Goal: Task Accomplishment & Management: Manage account settings

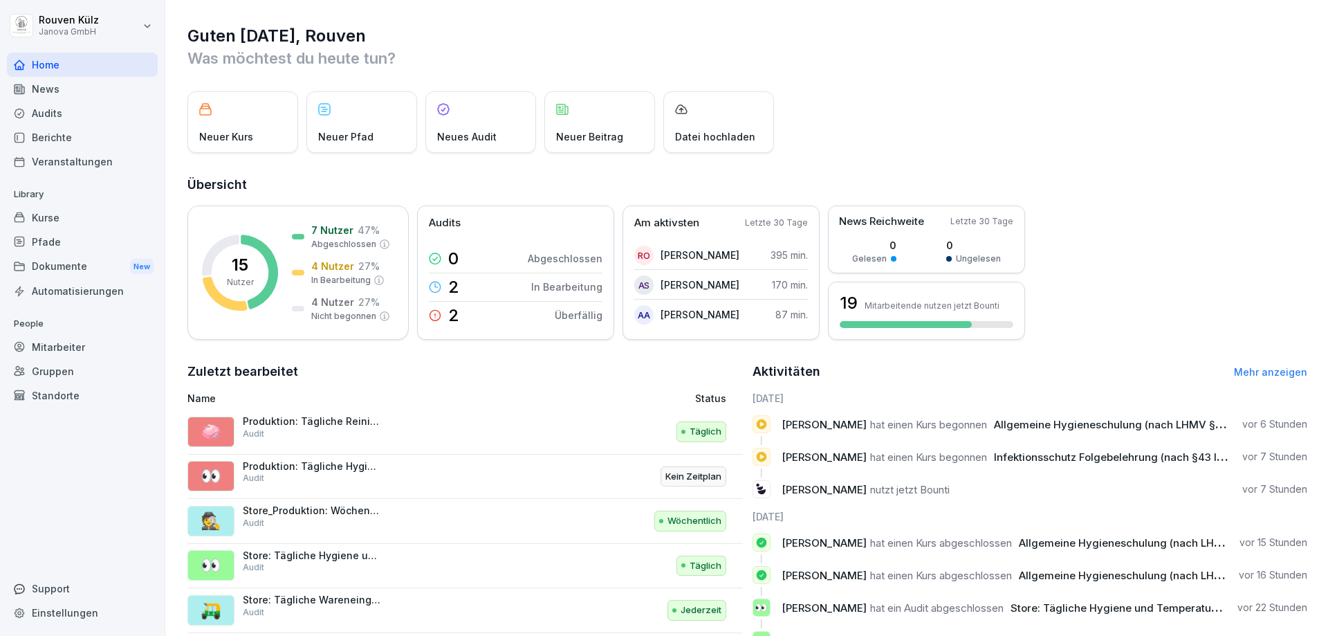
click at [50, 115] on div "Audits" at bounding box center [82, 113] width 151 height 24
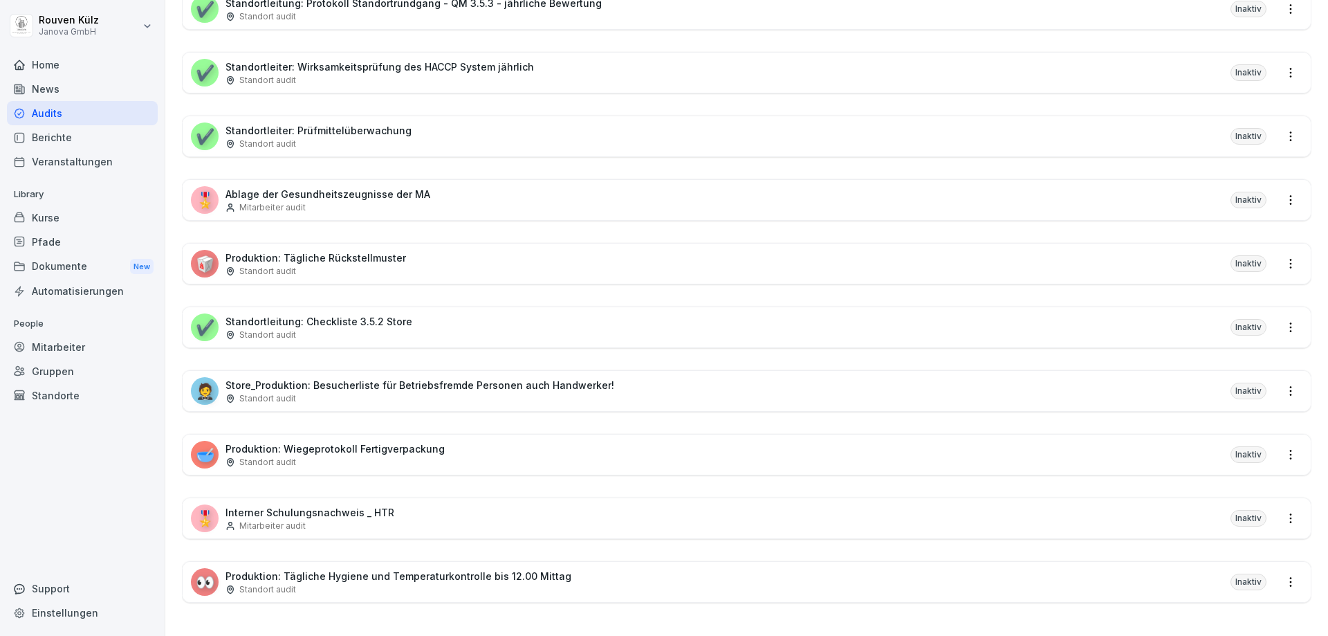
scroll to position [1052, 0]
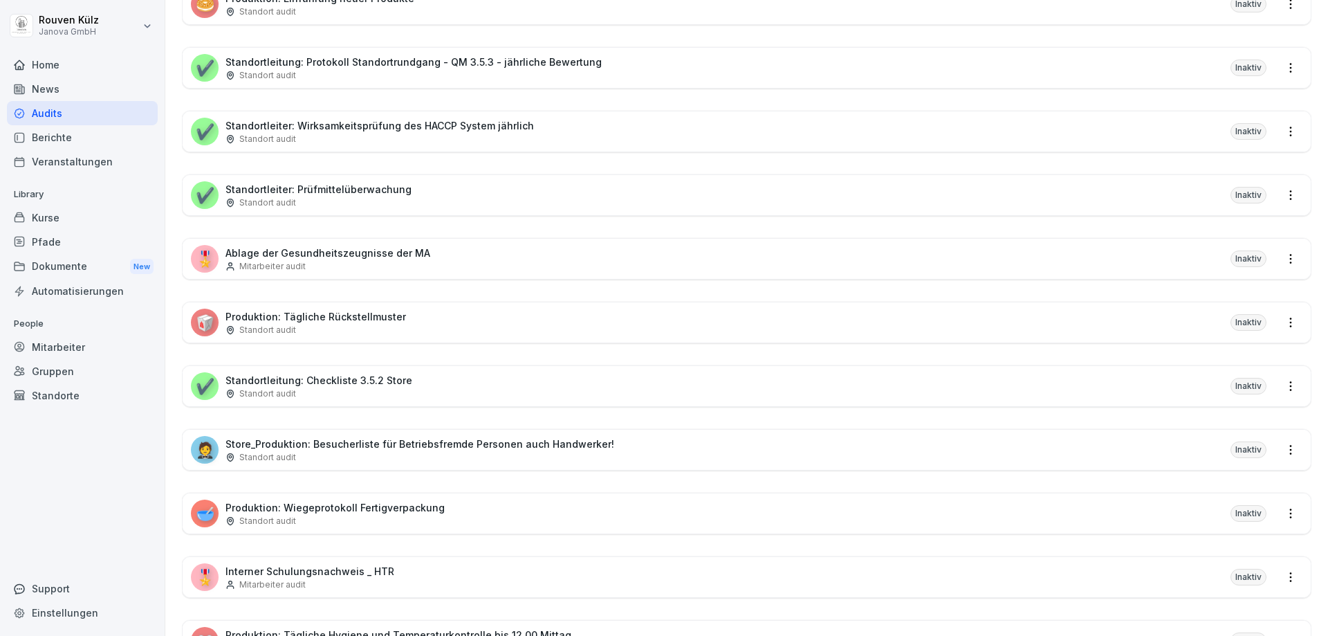
click at [68, 140] on div "Berichte" at bounding box center [82, 137] width 151 height 24
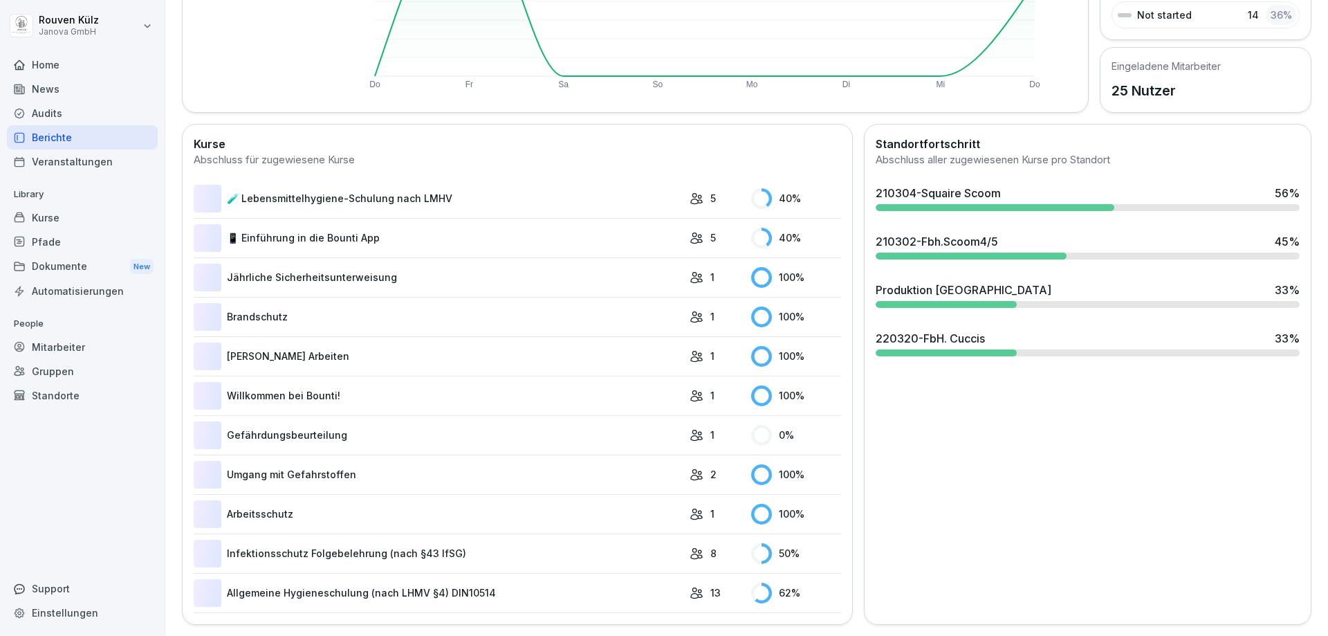
scroll to position [85, 0]
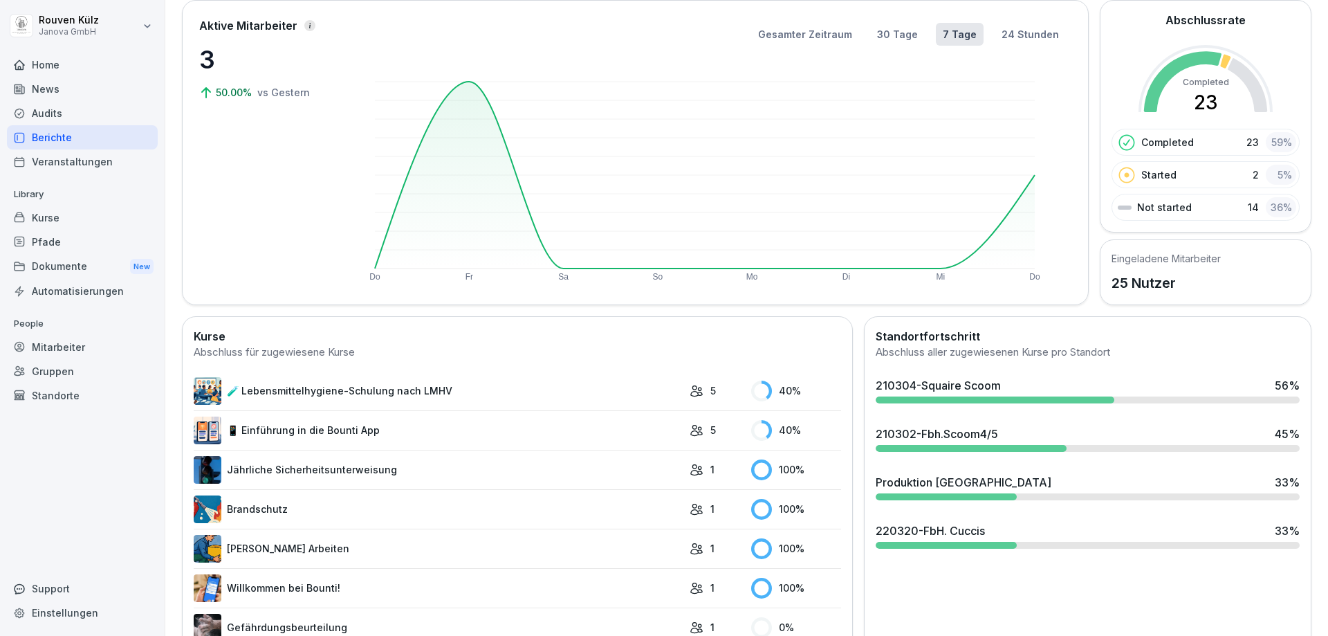
click at [64, 120] on div "Audits" at bounding box center [82, 113] width 151 height 24
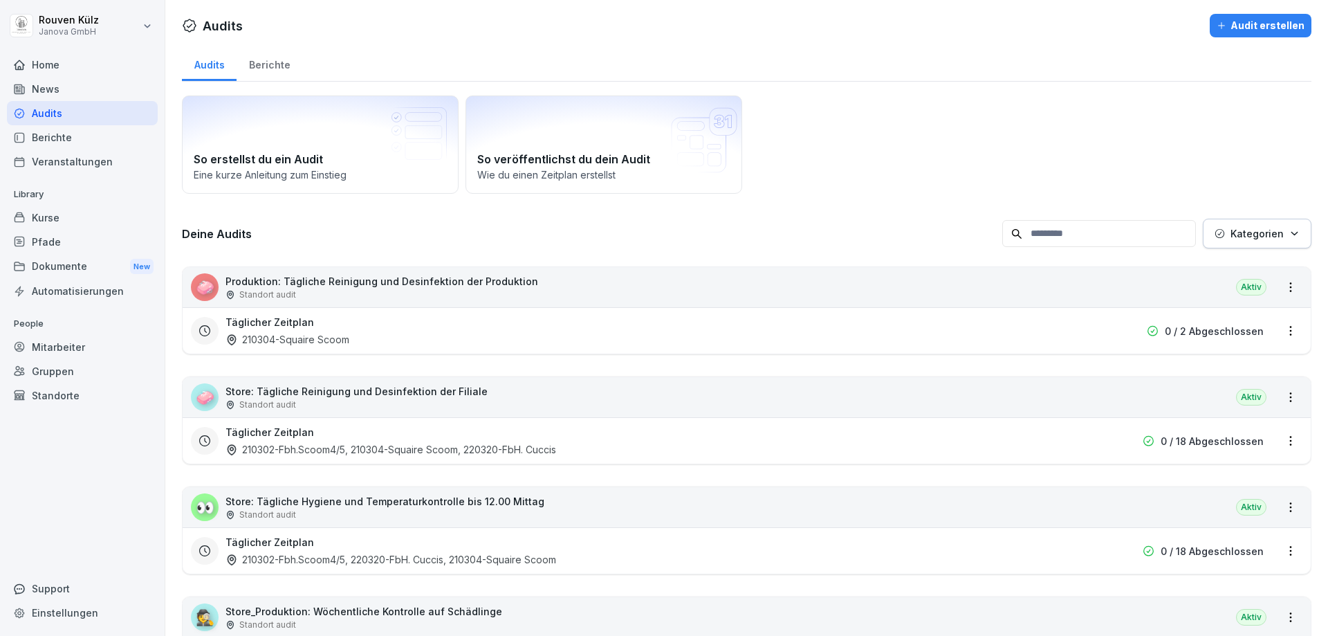
click at [270, 72] on div "Berichte" at bounding box center [270, 63] width 66 height 35
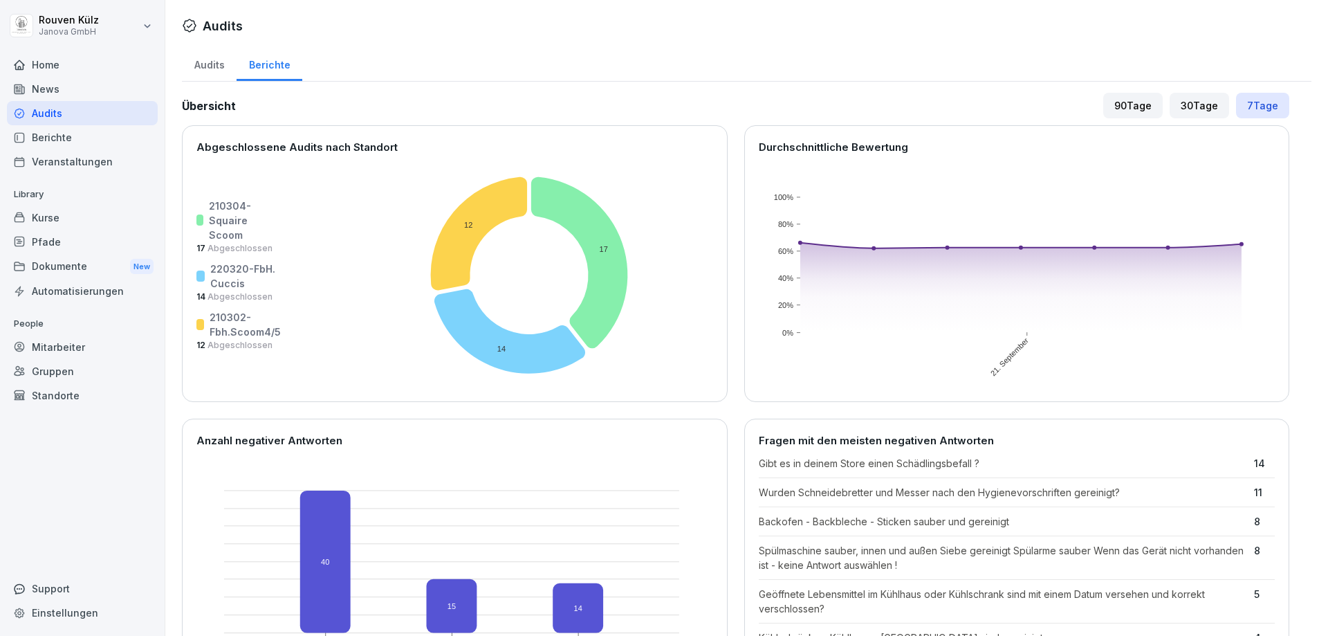
click at [211, 71] on div "Audits" at bounding box center [209, 63] width 55 height 35
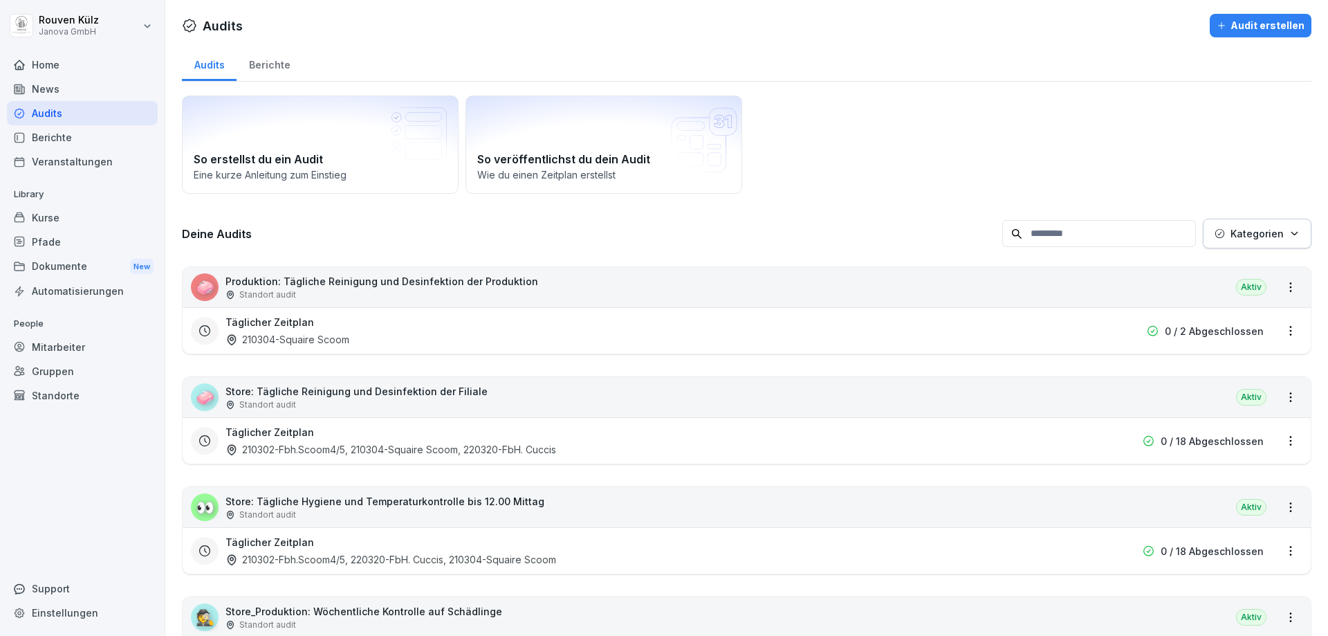
click at [64, 139] on div "Berichte" at bounding box center [82, 137] width 151 height 24
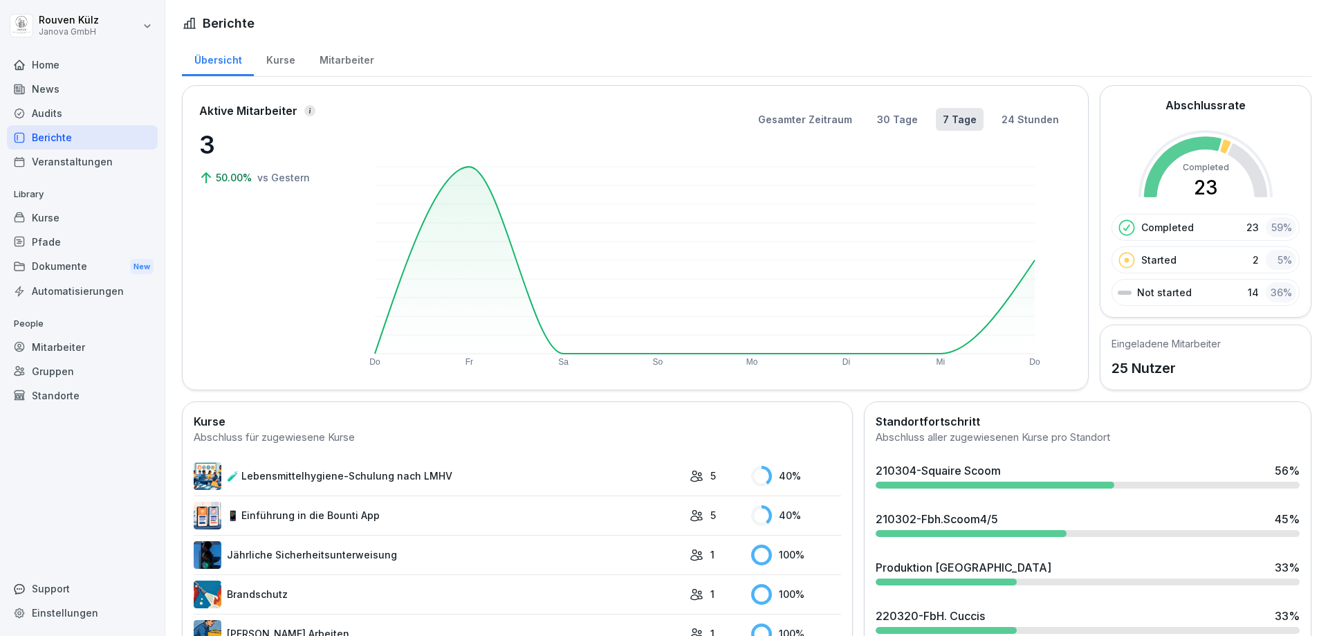
click at [50, 115] on div "Audits" at bounding box center [82, 113] width 151 height 24
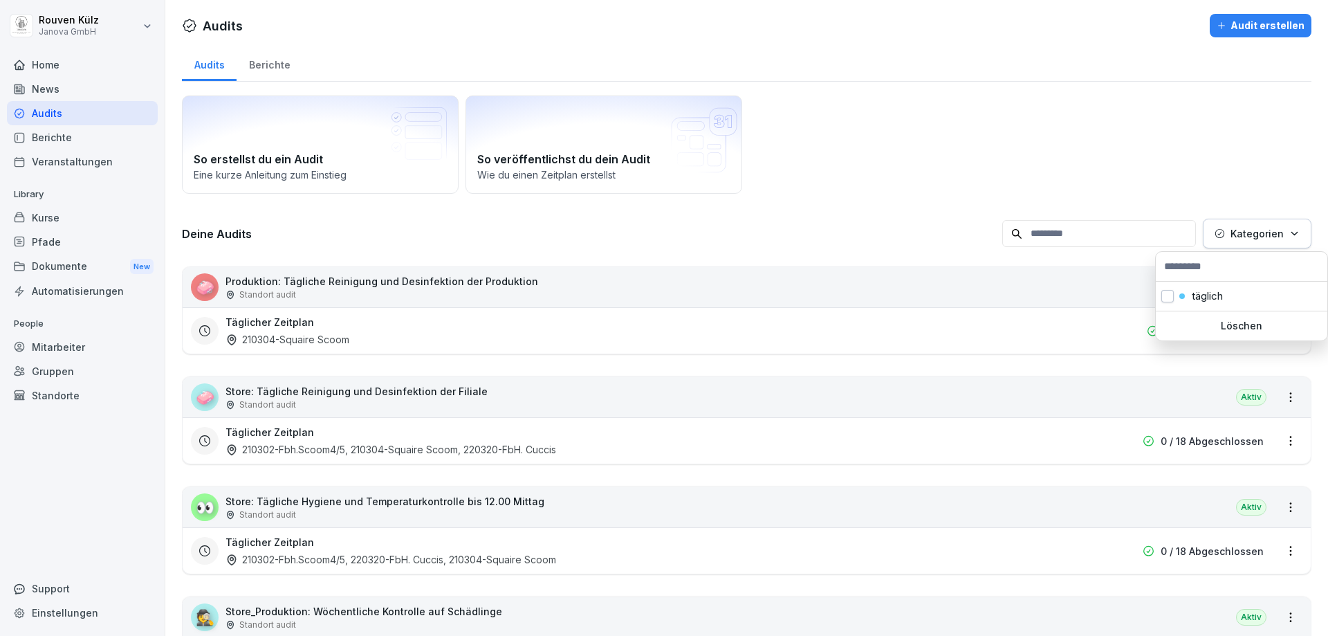
click at [1268, 223] on button "Kategorien" at bounding box center [1257, 234] width 109 height 30
drag, startPoint x: 1097, startPoint y: 183, endPoint x: 1037, endPoint y: 179, distance: 61.0
click at [1095, 182] on html "[PERSON_NAME] Janova GmbH Home News Audits Berichte Veranstaltungen Library Kur…" at bounding box center [664, 318] width 1328 height 636
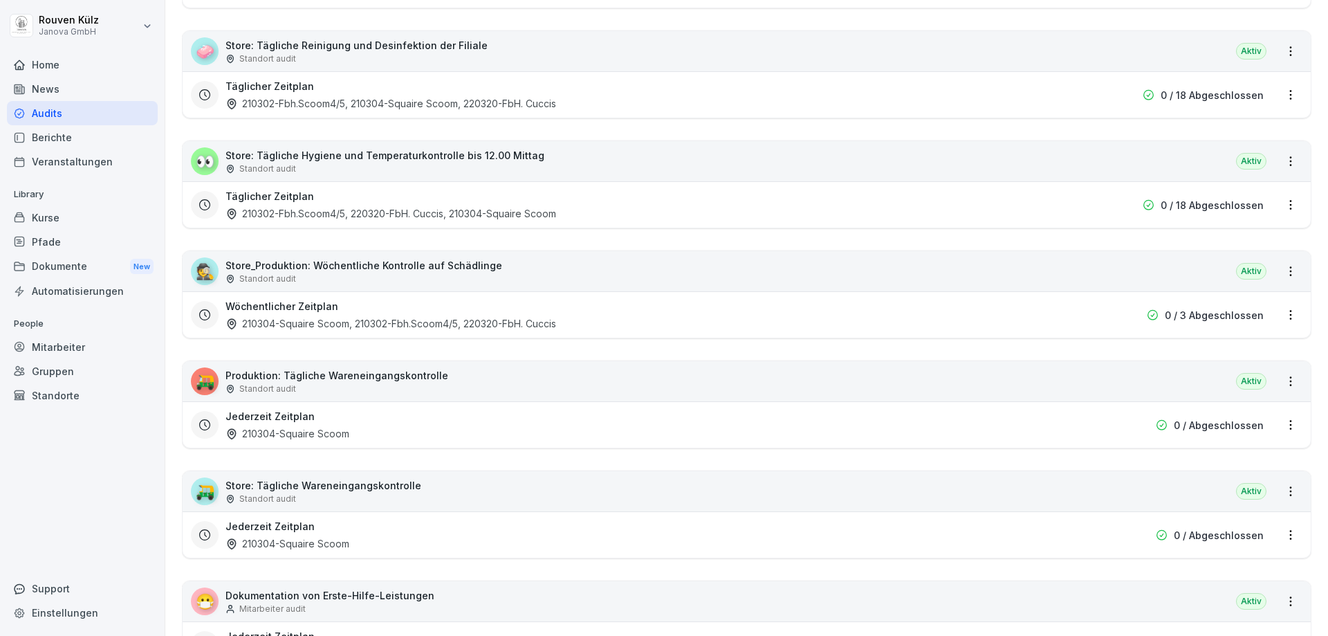
scroll to position [484, 0]
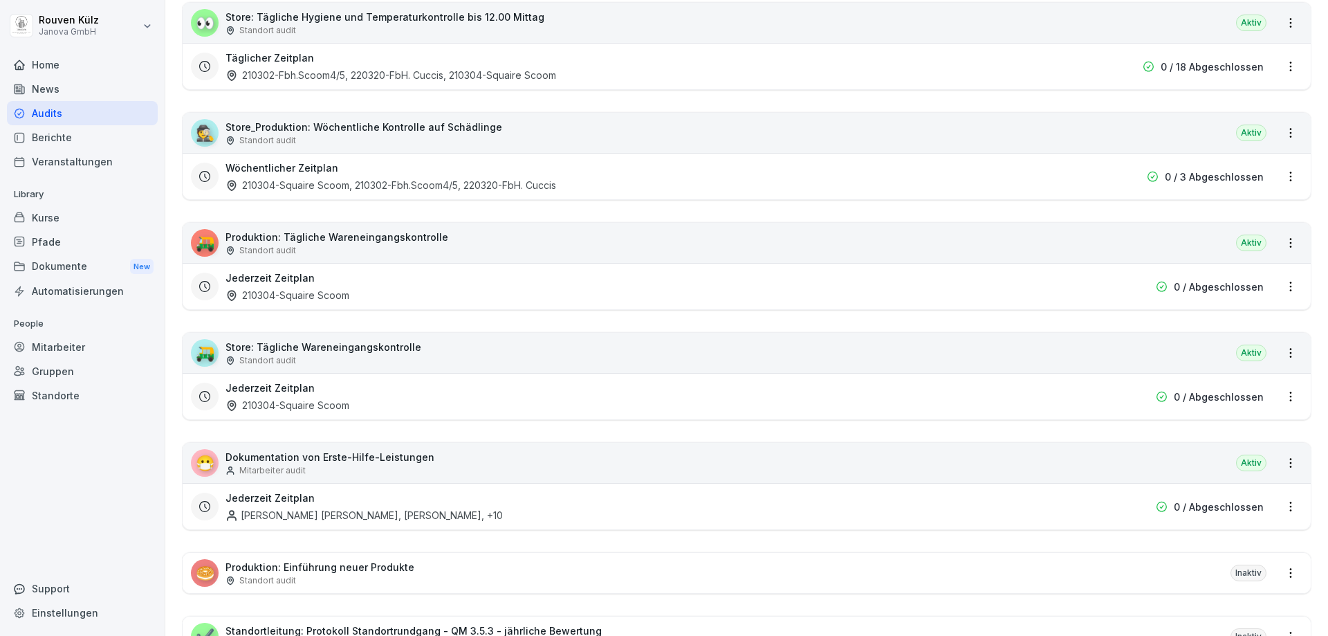
click at [43, 212] on div "Kurse" at bounding box center [82, 217] width 151 height 24
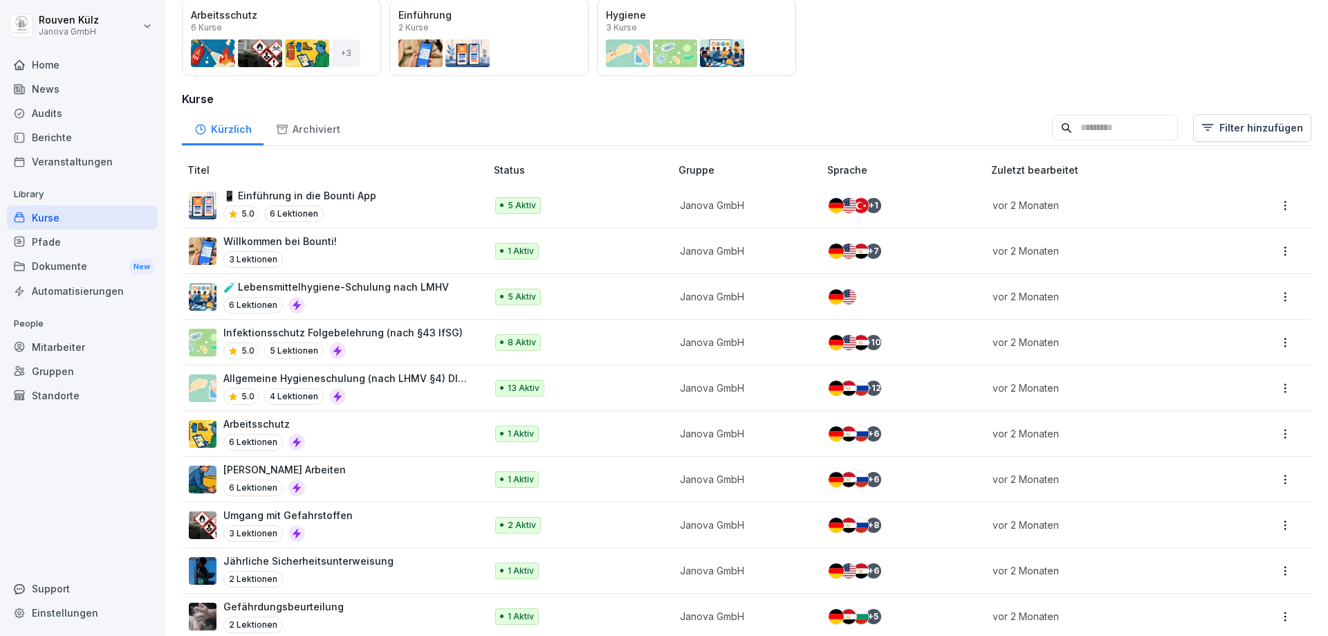
scroll to position [208, 0]
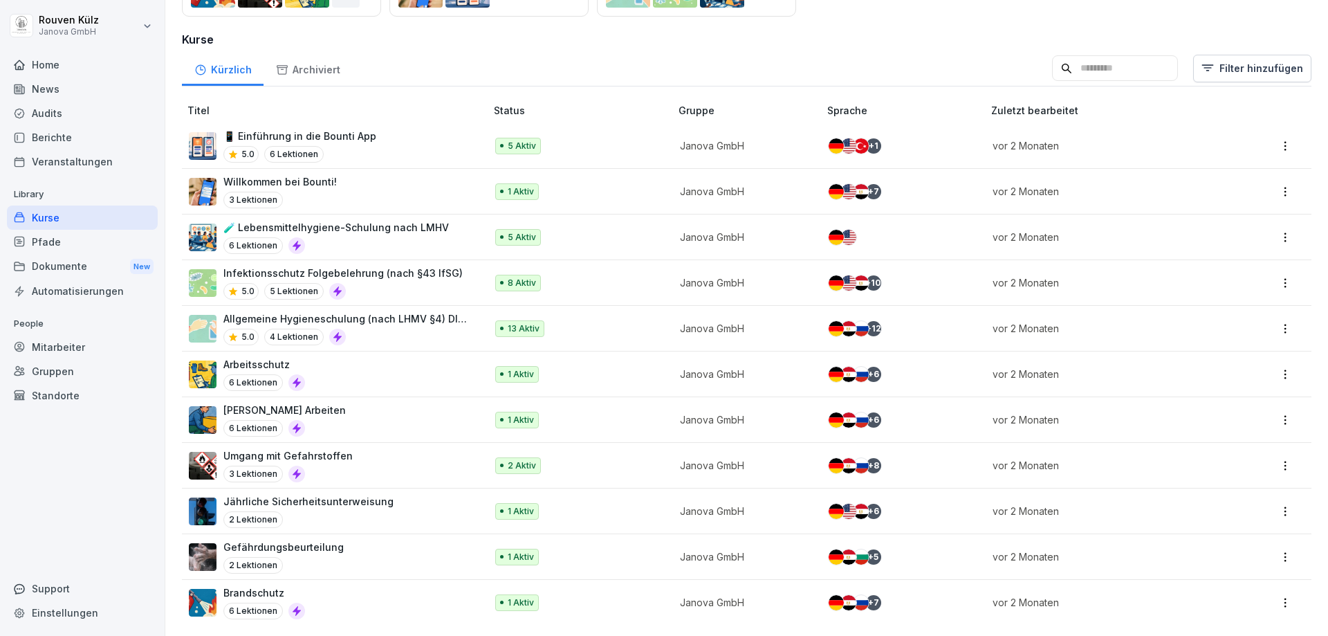
click at [321, 496] on p "Jährliche Sicherheitsunterweisung" at bounding box center [308, 501] width 170 height 15
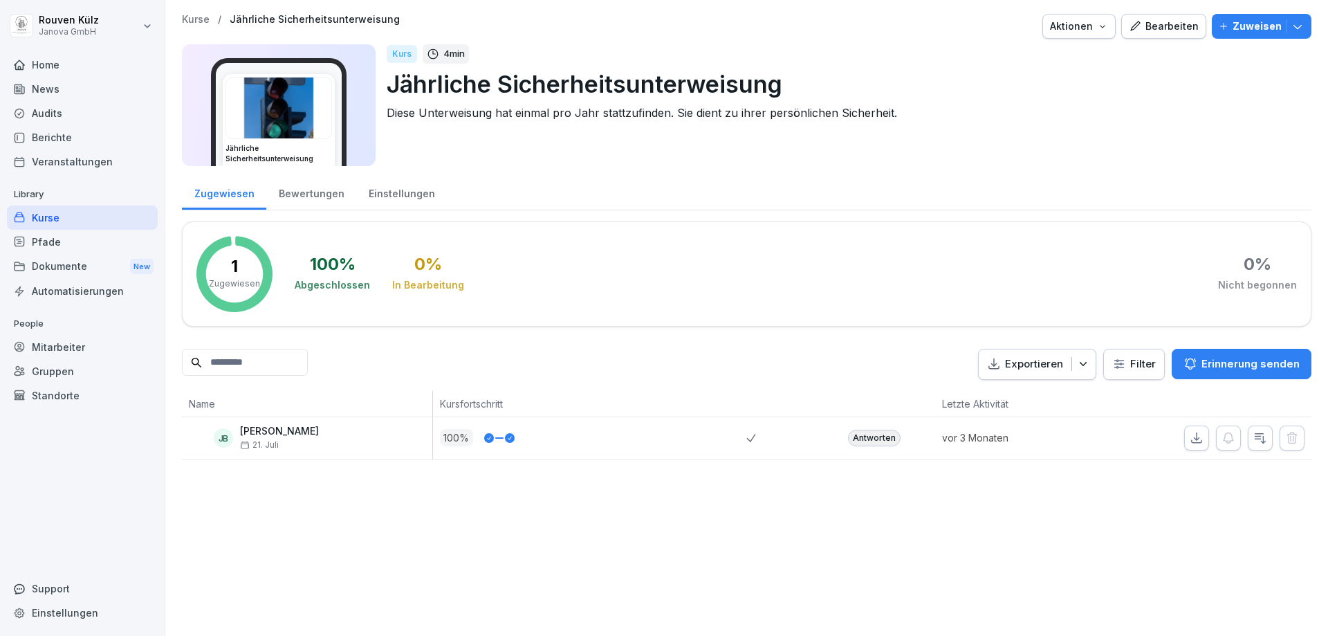
click at [291, 122] on img at bounding box center [278, 107] width 105 height 61
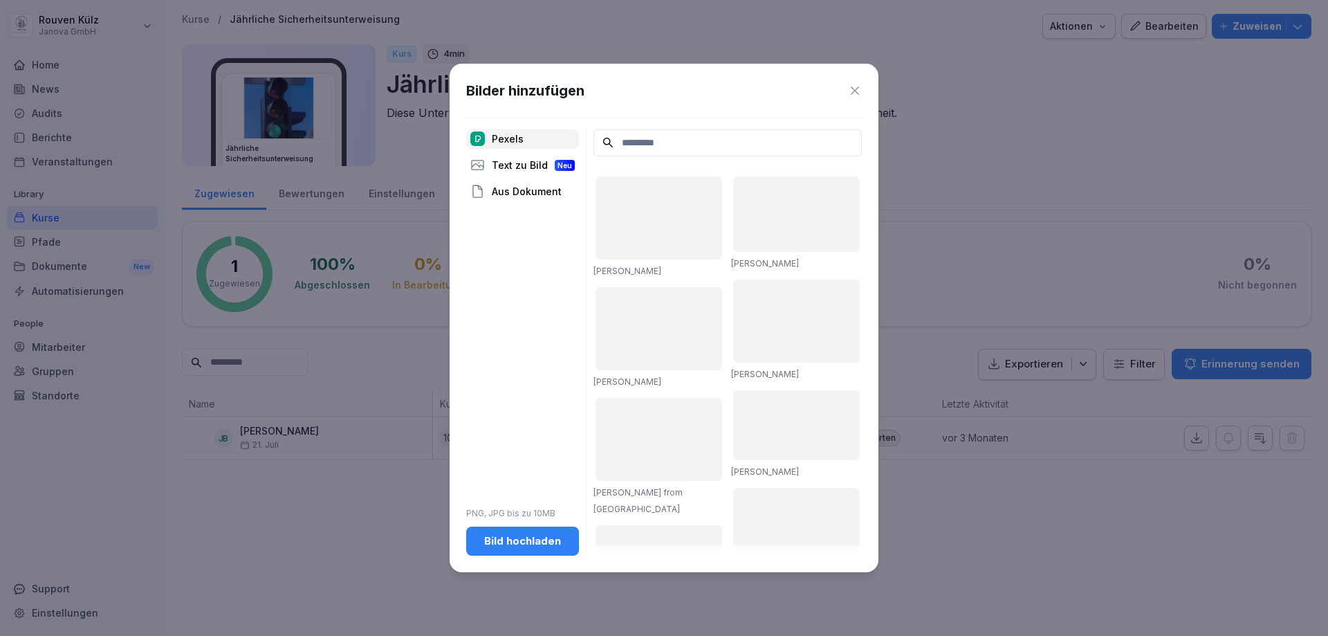
click at [855, 93] on icon at bounding box center [855, 91] width 14 height 14
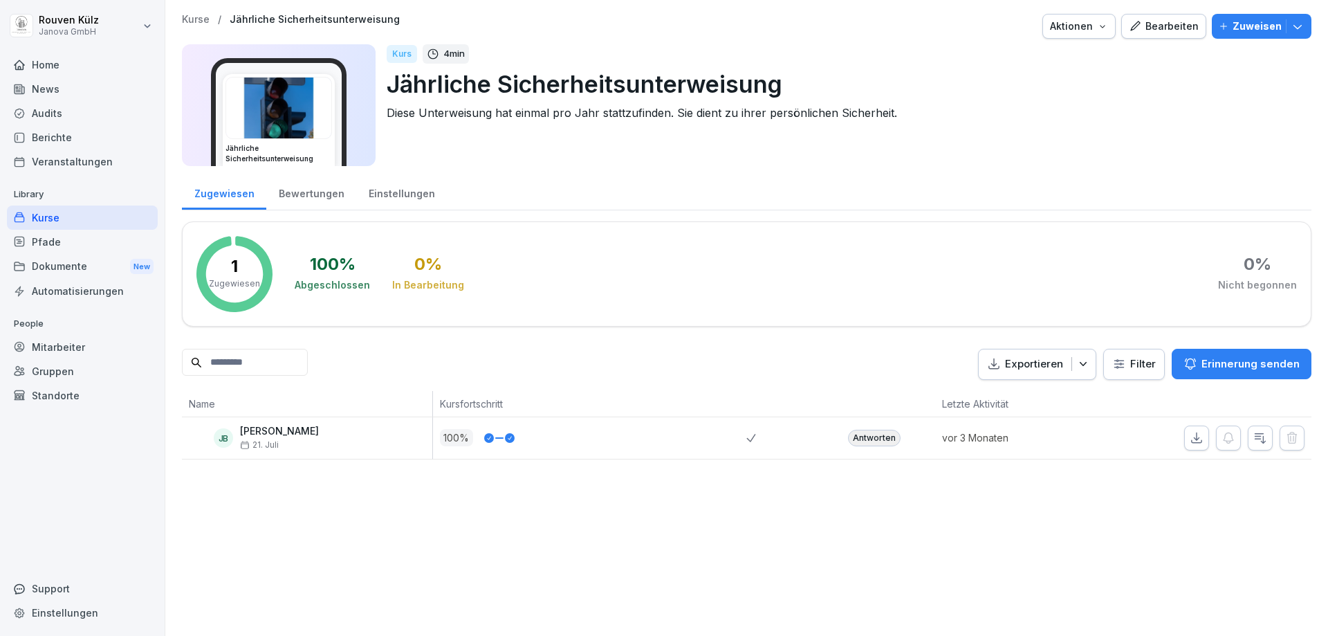
click at [325, 201] on div "Bewertungen" at bounding box center [311, 191] width 90 height 35
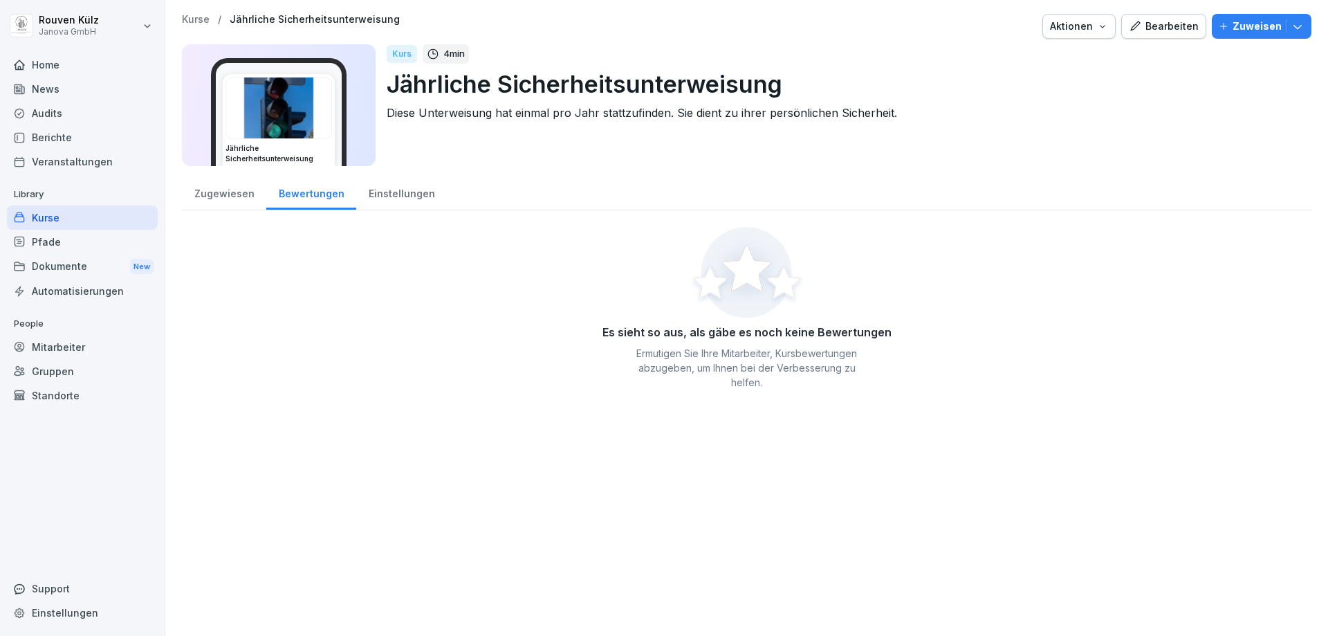
click at [396, 198] on div "Einstellungen" at bounding box center [401, 191] width 91 height 35
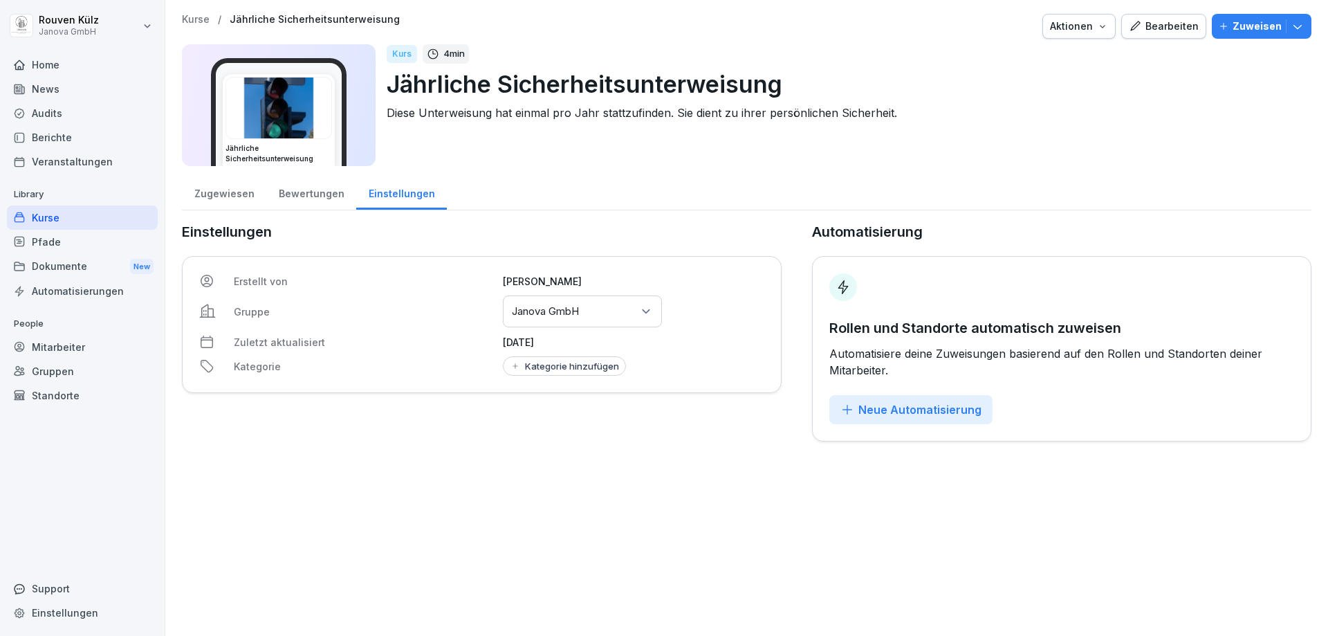
click at [224, 197] on div "Zugewiesen" at bounding box center [224, 191] width 84 height 35
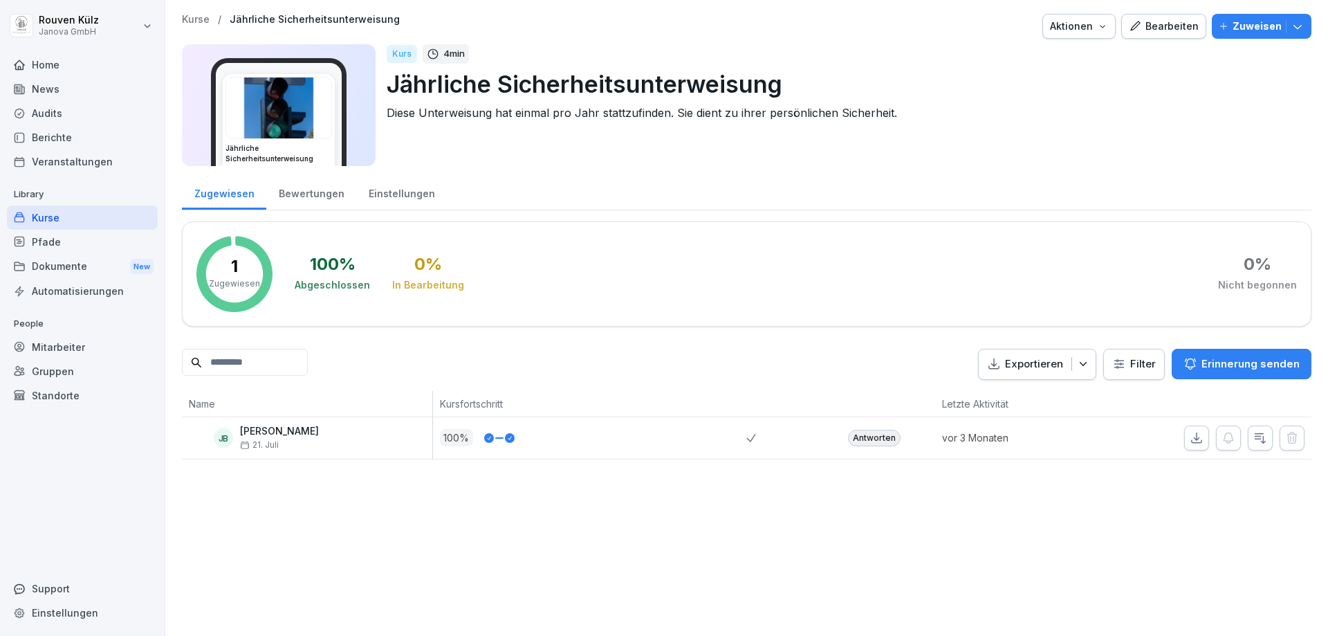
click at [1076, 362] on icon "button" at bounding box center [1083, 364] width 14 height 14
click at [1251, 30] on p "Zuweisen" at bounding box center [1256, 26] width 49 height 15
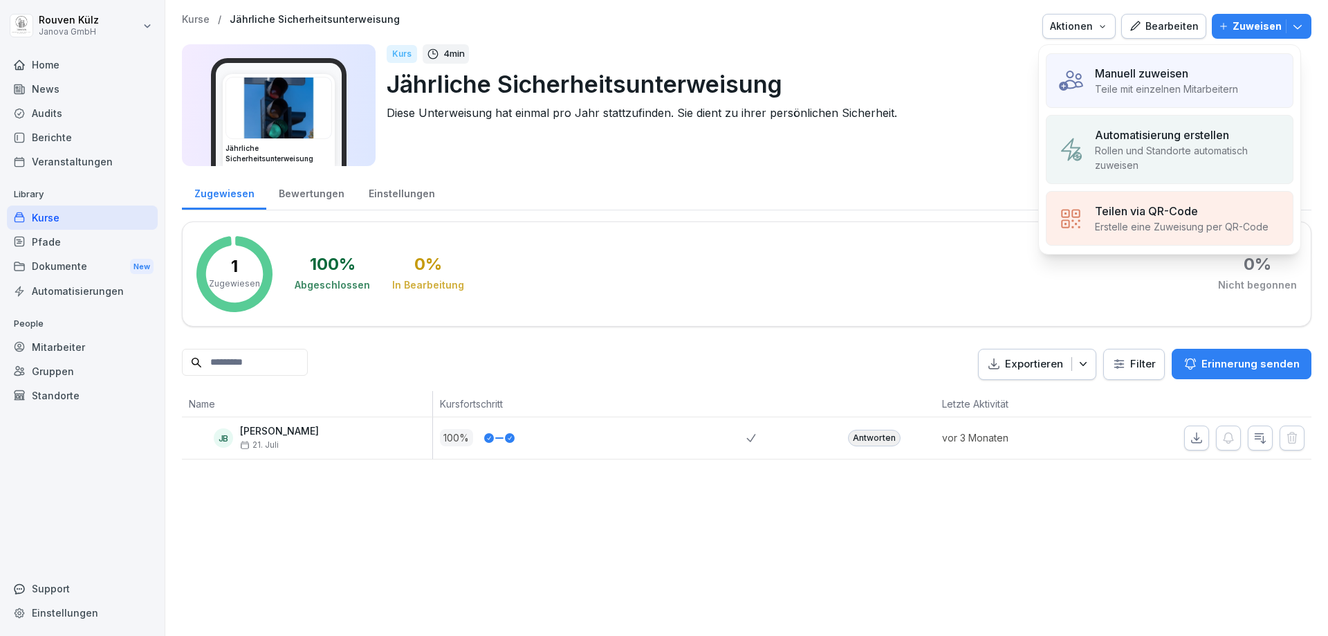
click at [1171, 88] on p "Teile mit einzelnen Mitarbeitern" at bounding box center [1166, 89] width 143 height 15
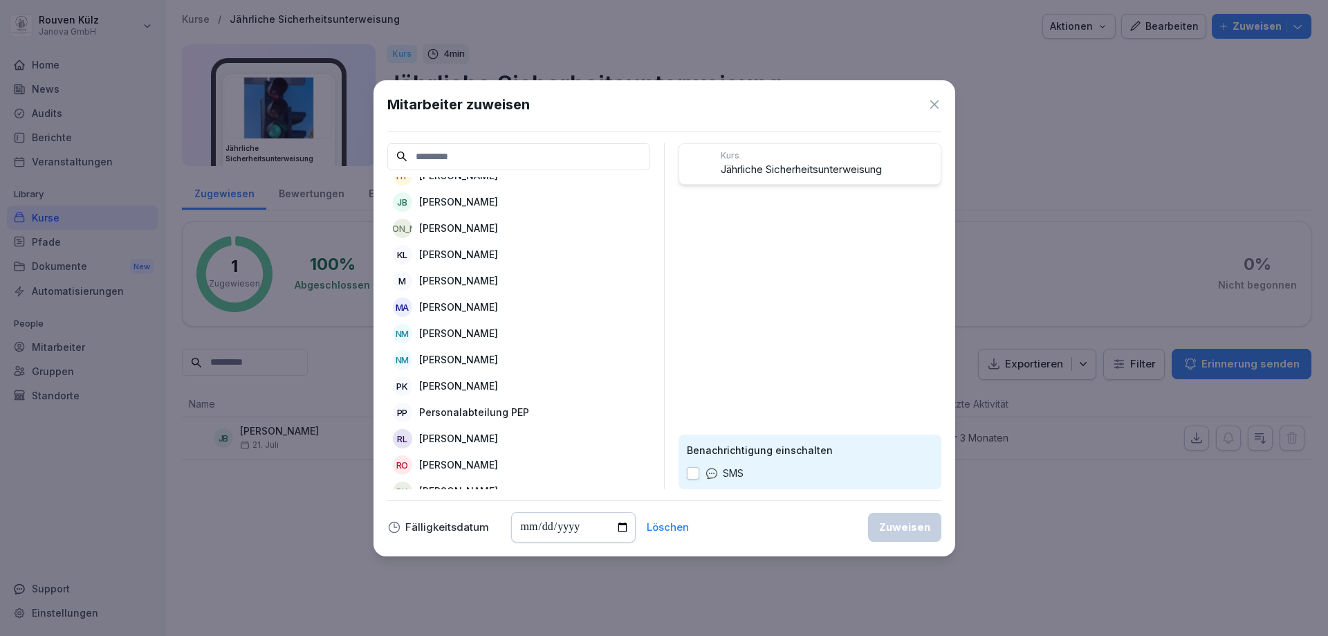
scroll to position [346, 0]
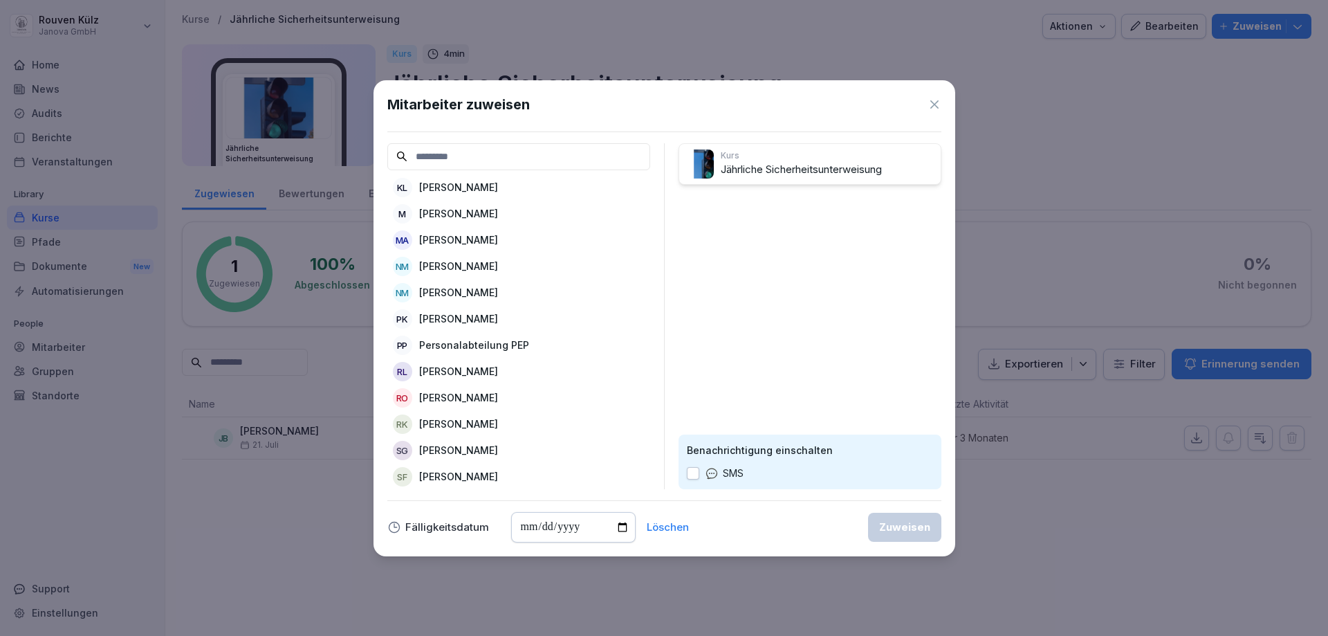
click at [464, 425] on p "Rouven Külz" at bounding box center [458, 423] width 79 height 15
click at [904, 523] on div "Zuweisen" at bounding box center [904, 526] width 51 height 15
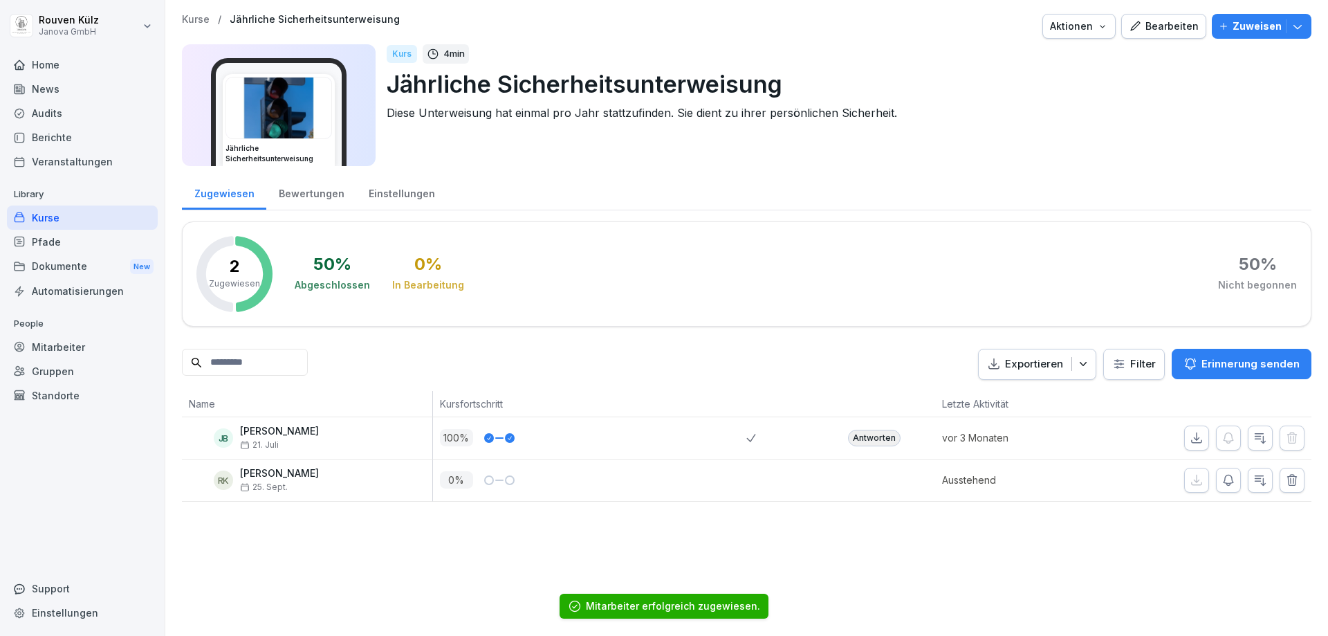
click at [185, 18] on p "Kurse" at bounding box center [196, 20] width 28 height 12
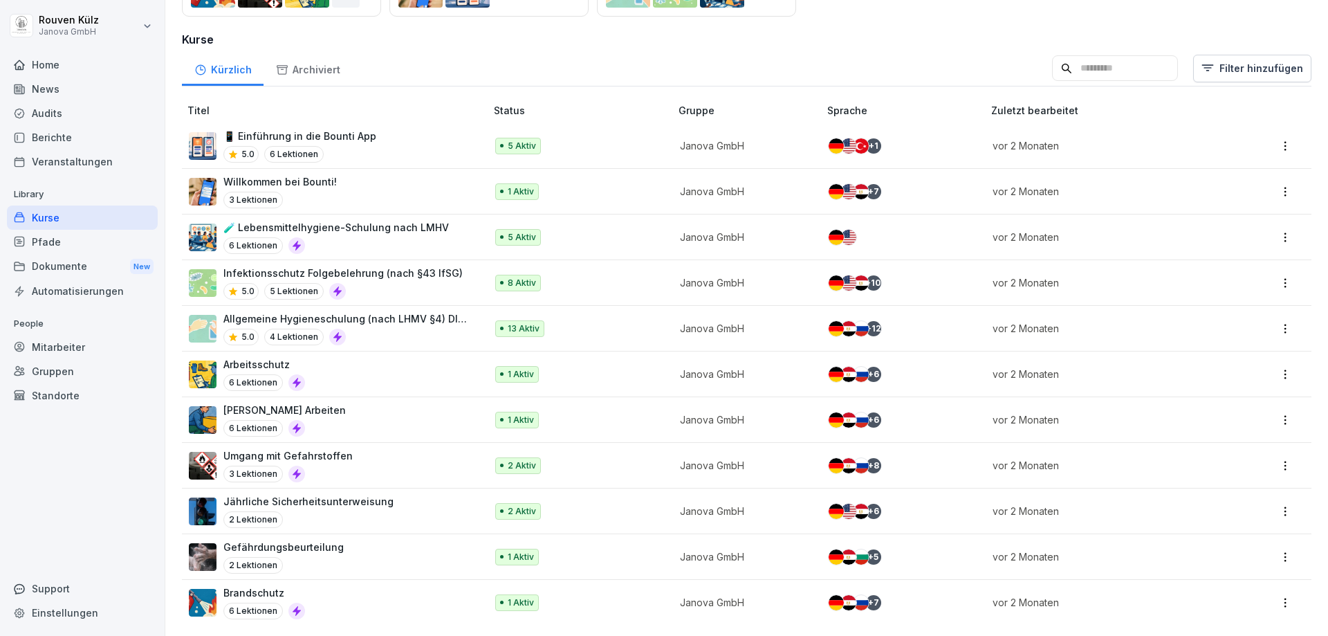
scroll to position [208, 0]
